Goal: Transaction & Acquisition: Subscribe to service/newsletter

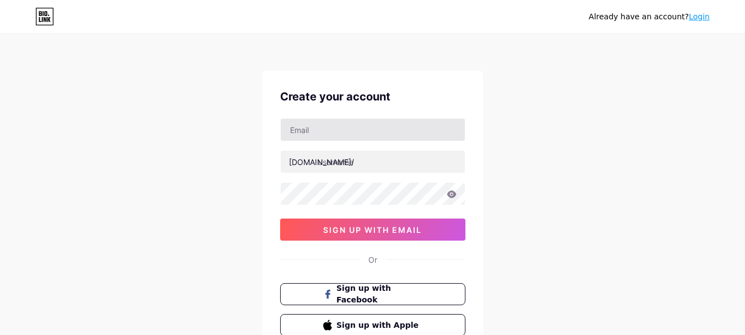
type input "[EMAIL_ADDRESS][DOMAIN_NAME]"
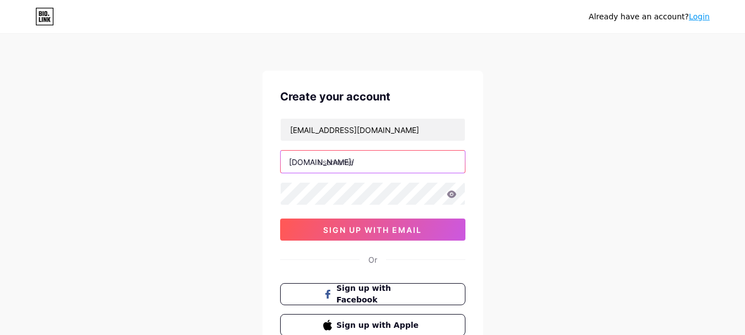
click at [358, 163] on input "text" at bounding box center [373, 162] width 184 height 22
type input "justlabsstudio"
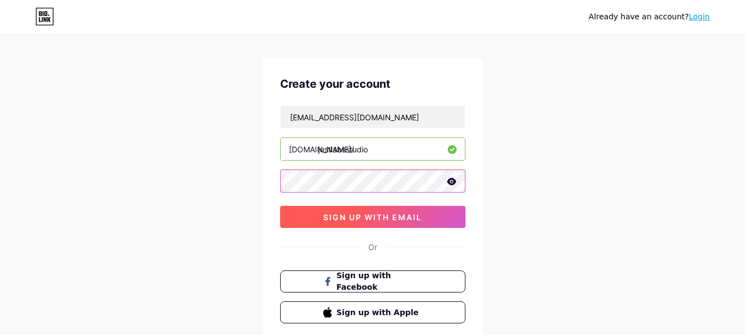
scroll to position [17, 0]
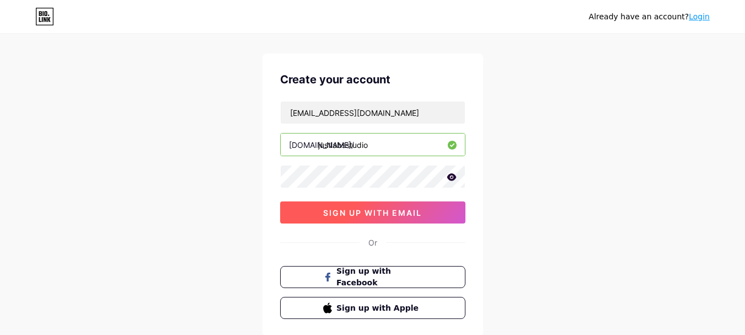
click at [383, 211] on span "sign up with email" at bounding box center [372, 212] width 99 height 9
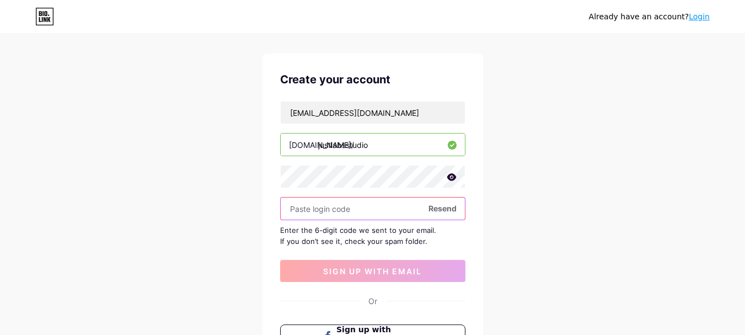
paste input "710698"
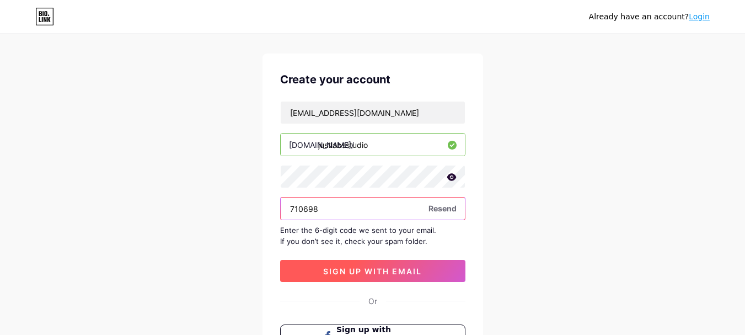
type input "710698"
click at [378, 266] on span "sign up with email" at bounding box center [372, 270] width 99 height 9
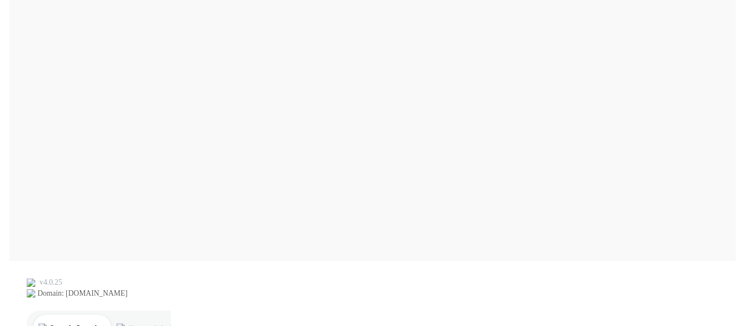
scroll to position [0, 0]
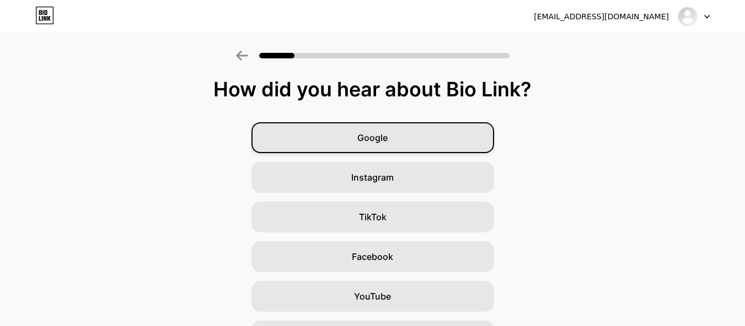
click at [429, 143] on div "Google" at bounding box center [372, 137] width 243 height 31
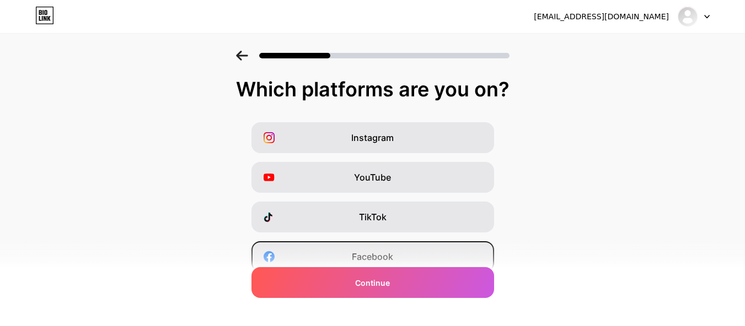
click at [406, 254] on div "Facebook" at bounding box center [372, 256] width 243 height 31
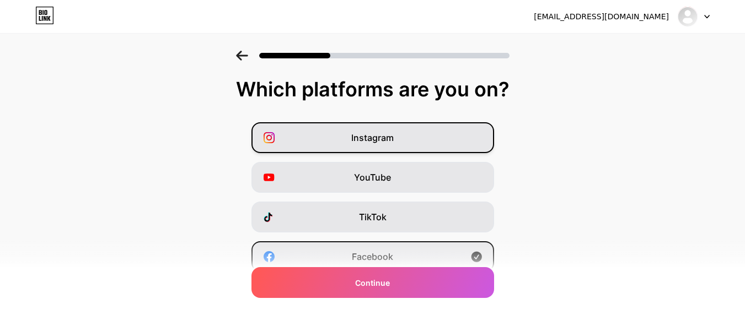
click at [429, 129] on div "Instagram" at bounding box center [372, 137] width 243 height 31
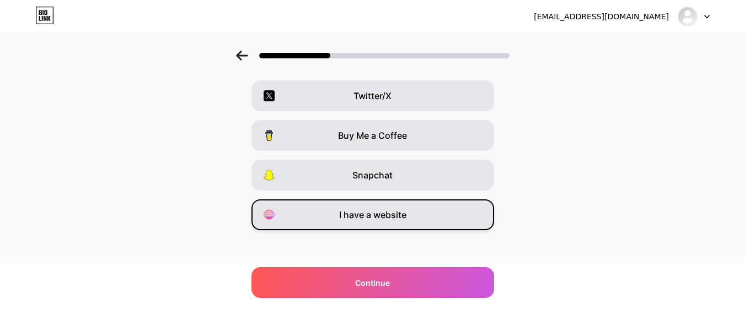
scroll to position [204, 0]
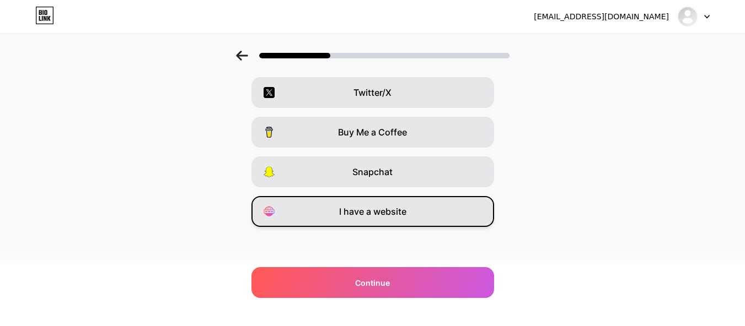
click at [404, 212] on span "I have a website" at bounding box center [372, 211] width 67 height 13
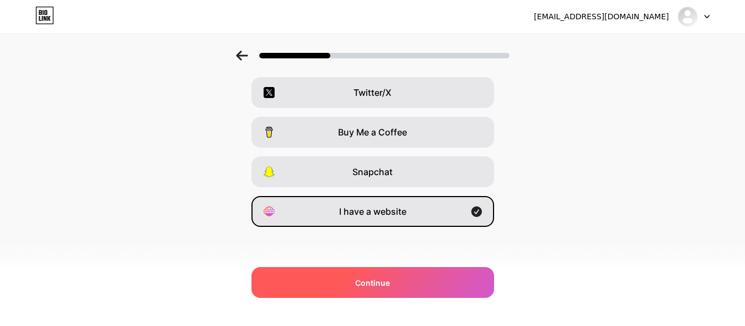
click at [416, 279] on div "Continue" at bounding box center [372, 282] width 243 height 31
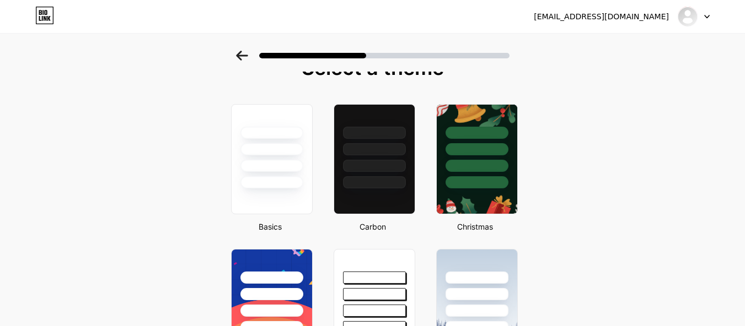
scroll to position [0, 0]
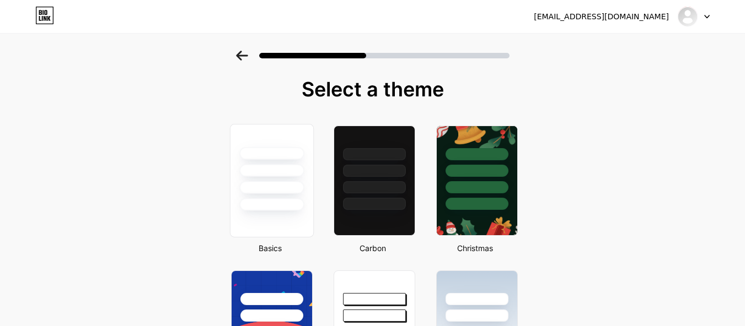
click at [286, 190] on div at bounding box center [271, 187] width 65 height 13
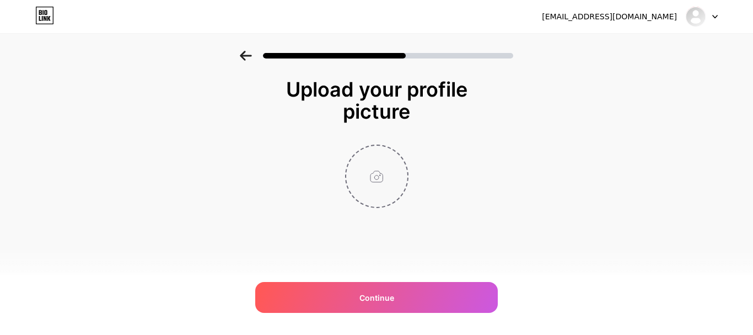
click at [384, 182] on input "file" at bounding box center [376, 176] width 61 height 61
type input "C:\fakepath\justlabcover1.png"
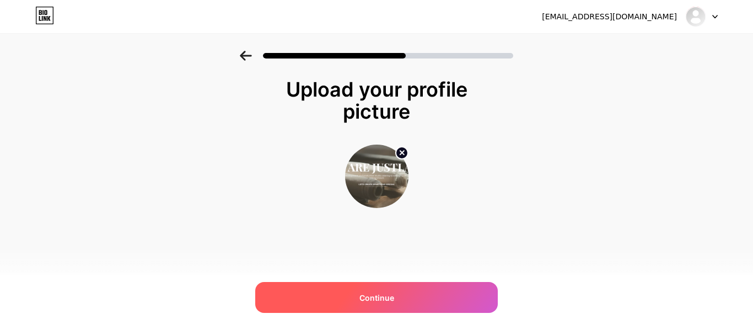
click at [385, 291] on div "Continue" at bounding box center [376, 297] width 243 height 31
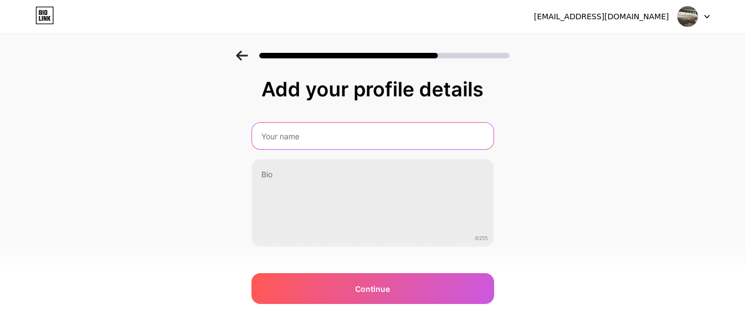
click at [321, 143] on input "text" at bounding box center [372, 136] width 241 height 26
type input "JustLabs Studio"
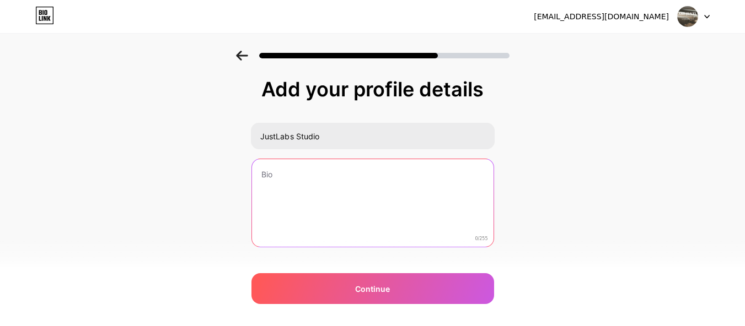
click at [311, 179] on textarea at bounding box center [372, 203] width 241 height 89
paste textarea "Pioneering Fashion Design Development and Production Solutions for Emerging Des…"
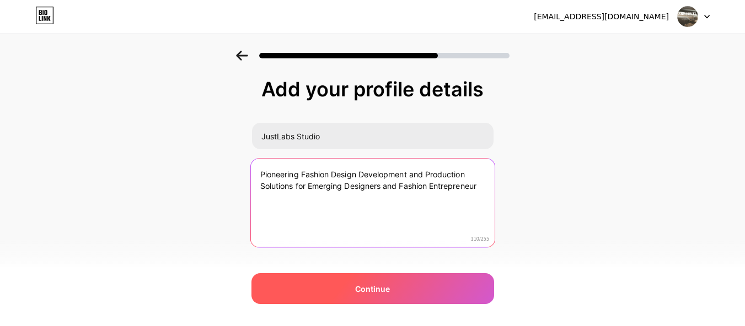
type textarea "Pioneering Fashion Design Development and Production Solutions for Emerging Des…"
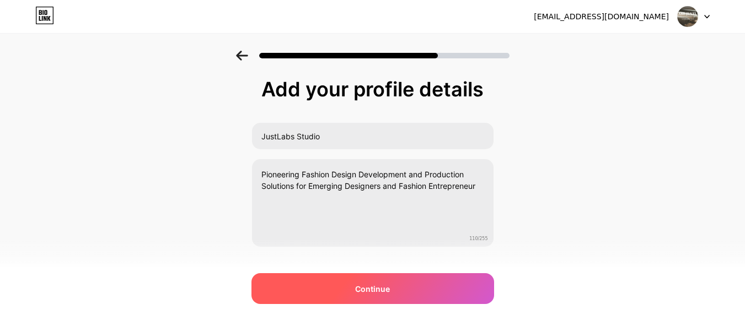
click at [379, 287] on span "Continue" at bounding box center [372, 289] width 35 height 12
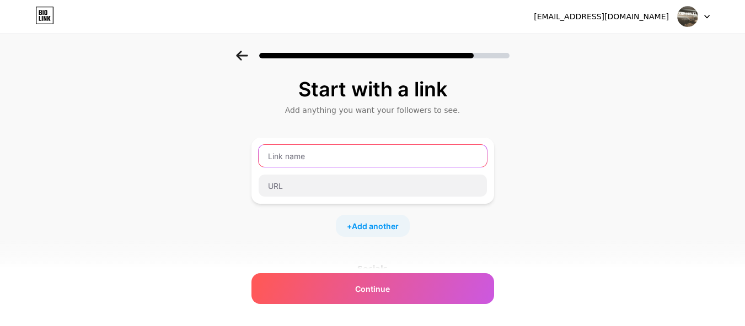
click at [337, 159] on input "text" at bounding box center [373, 156] width 228 height 22
type input "Website"
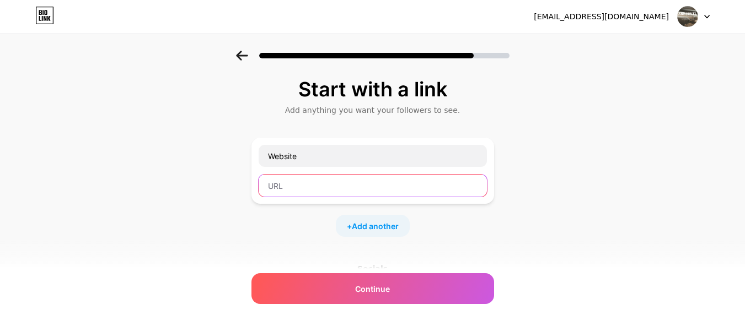
click at [299, 179] on input "text" at bounding box center [373, 186] width 228 height 22
paste input "https://justlabs.studio/"
type input "https://justlabs.studio/"
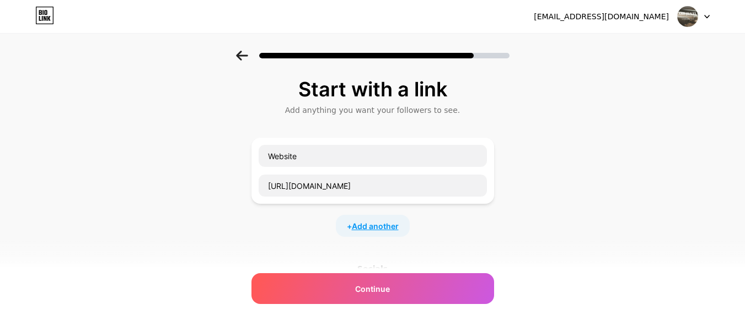
click at [376, 225] on span "Add another" at bounding box center [375, 227] width 47 height 12
click at [296, 233] on input "text" at bounding box center [373, 233] width 228 height 22
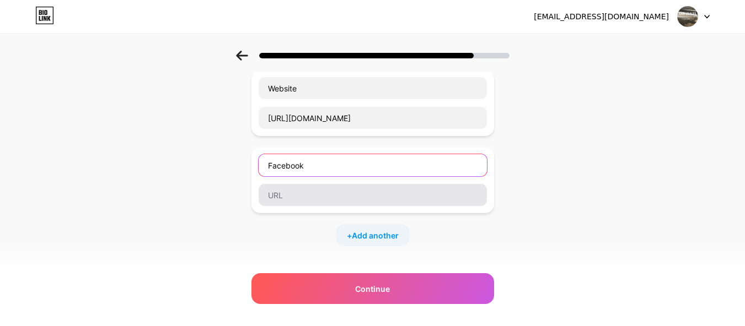
scroll to position [68, 0]
type input "Facebook"
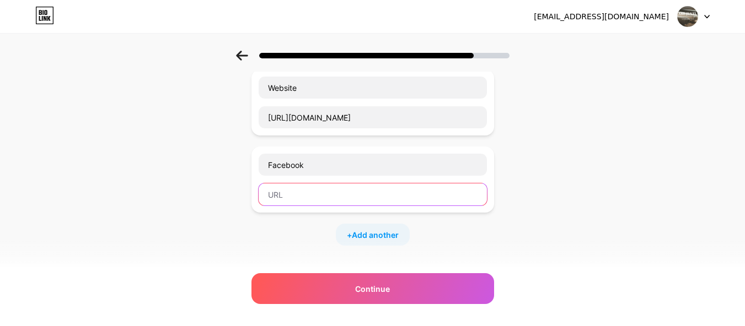
click at [299, 186] on input "text" at bounding box center [373, 195] width 228 height 22
paste input "https://www.facebook.com/justlabs.studio"
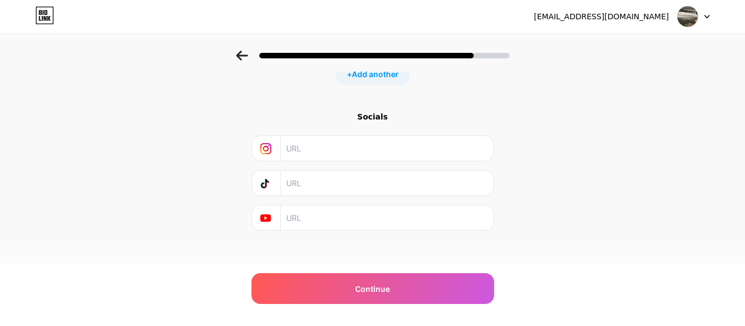
scroll to position [233, 0]
type input "https://www.facebook.com/justlabs.studio"
click at [313, 144] on input "text" at bounding box center [386, 144] width 200 height 25
paste input "https://www.instagram.com/justlabs.studio/"
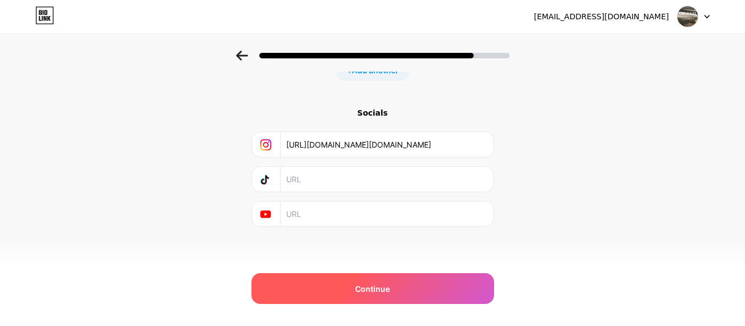
type input "https://www.instagram.com/justlabs.studio/"
click at [409, 290] on div "Continue" at bounding box center [372, 288] width 243 height 31
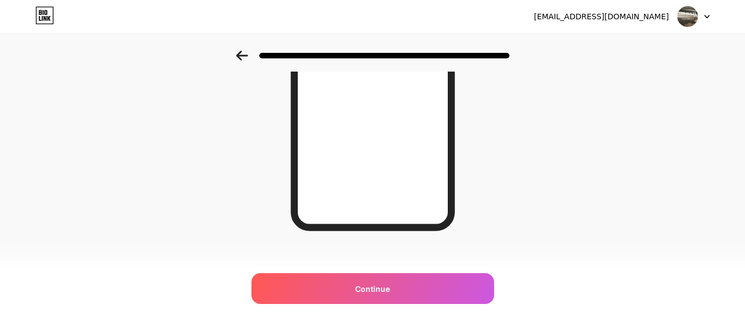
scroll to position [228, 0]
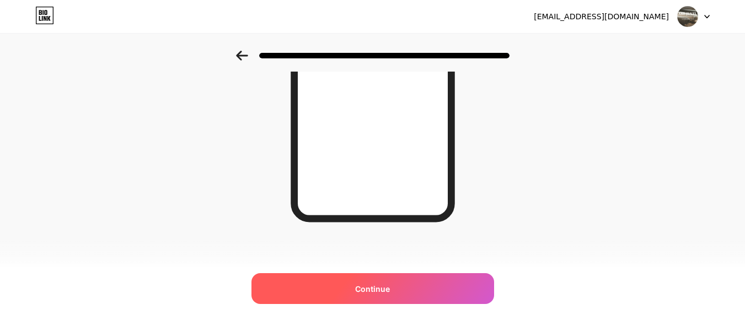
click at [421, 287] on div "Continue" at bounding box center [372, 288] width 243 height 31
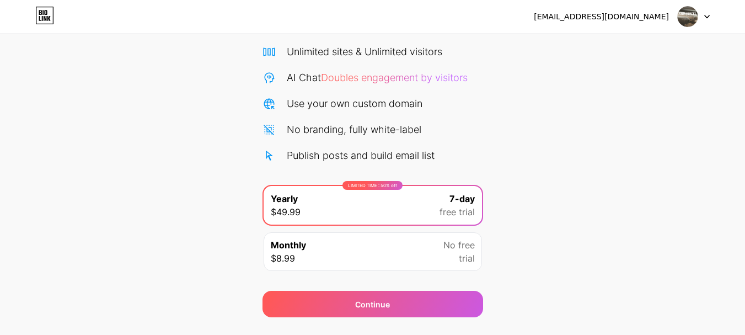
scroll to position [109, 0]
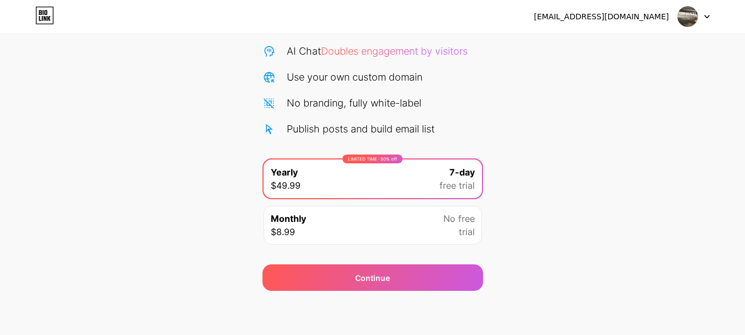
click at [49, 16] on icon at bounding box center [44, 16] width 19 height 18
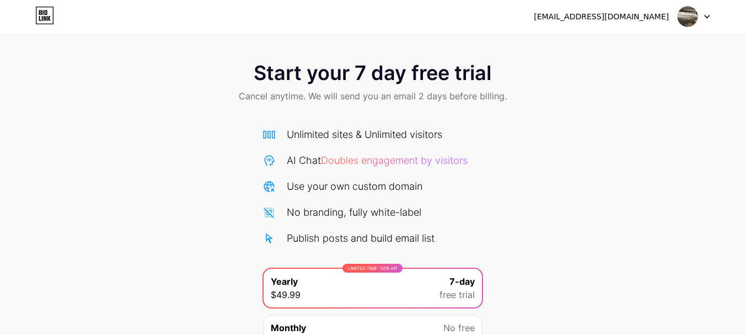
scroll to position [109, 0]
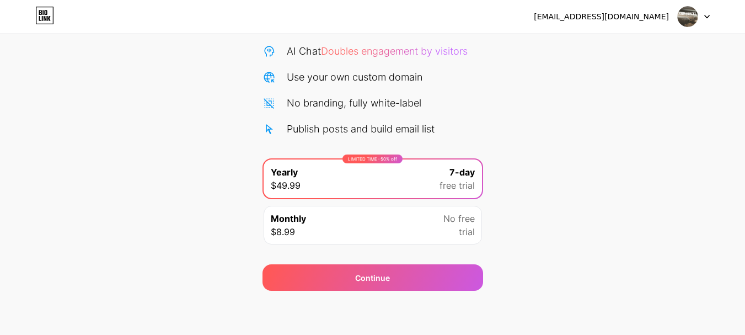
click at [663, 19] on div "[EMAIL_ADDRESS][DOMAIN_NAME]" at bounding box center [601, 17] width 135 height 12
click at [703, 20] on div at bounding box center [694, 17] width 32 height 20
click at [543, 95] on div "Start your 7 day free trial Cancel anytime. We will send you an email 2 days be…" at bounding box center [372, 116] width 745 height 349
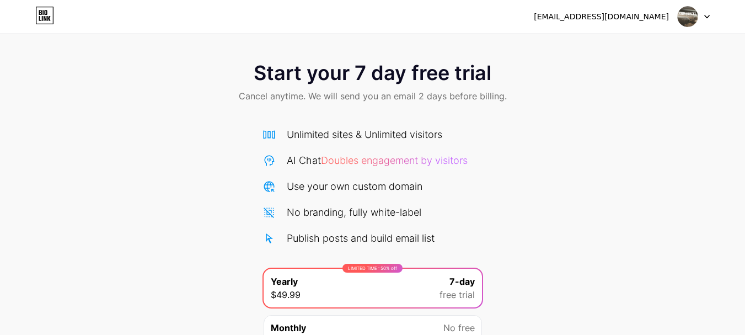
click at [45, 14] on icon at bounding box center [45, 12] width 3 height 5
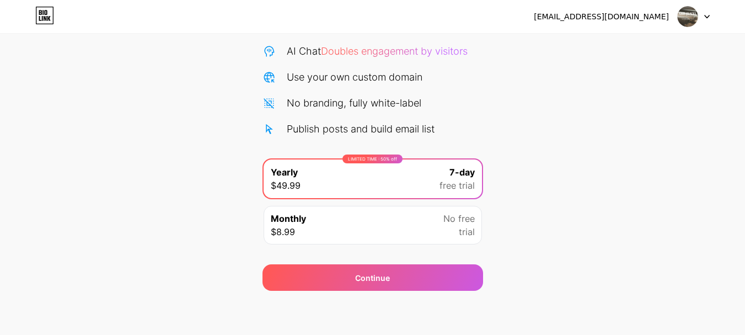
click at [314, 227] on div "Monthly $8.99 No free trial" at bounding box center [373, 225] width 218 height 39
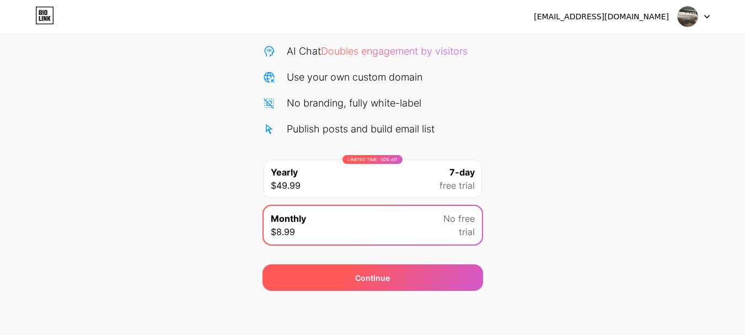
click at [407, 273] on div "Continue" at bounding box center [372, 277] width 221 height 26
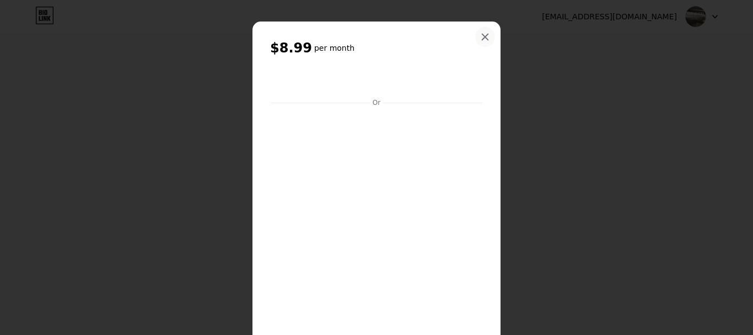
scroll to position [0, 0]
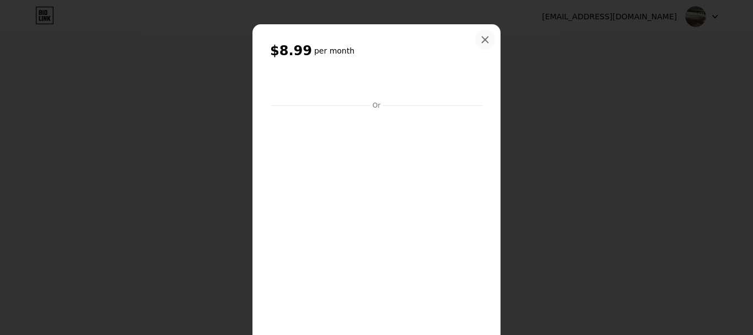
click at [483, 38] on icon at bounding box center [485, 40] width 6 height 6
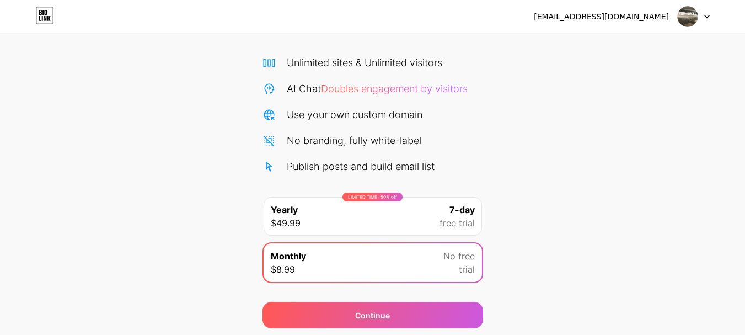
scroll to position [69, 0]
